Goal: Transaction & Acquisition: Purchase product/service

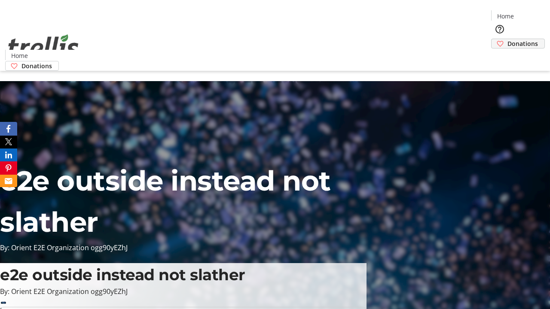
click at [507, 39] on span "Donations" at bounding box center [522, 43] width 31 height 9
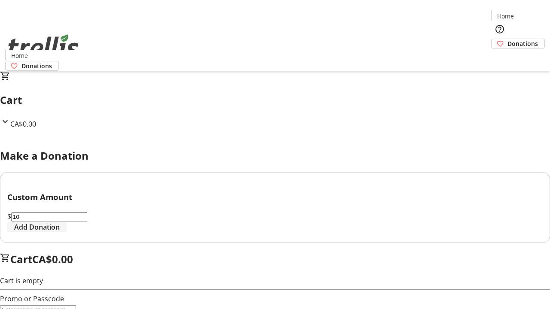
click at [60, 232] on span "Add Donation" at bounding box center [37, 227] width 46 height 10
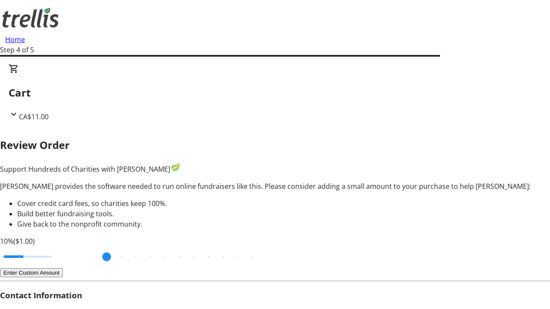
click at [63, 269] on button "Enter Custom Amount" at bounding box center [31, 273] width 63 height 9
